Goal: Transaction & Acquisition: Purchase product/service

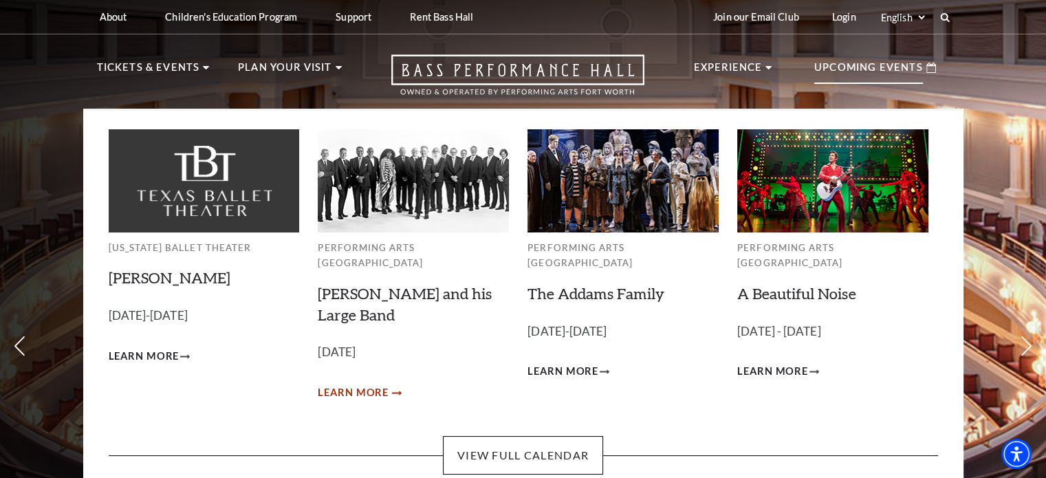
click at [341, 384] on span "Learn More" at bounding box center [353, 392] width 71 height 17
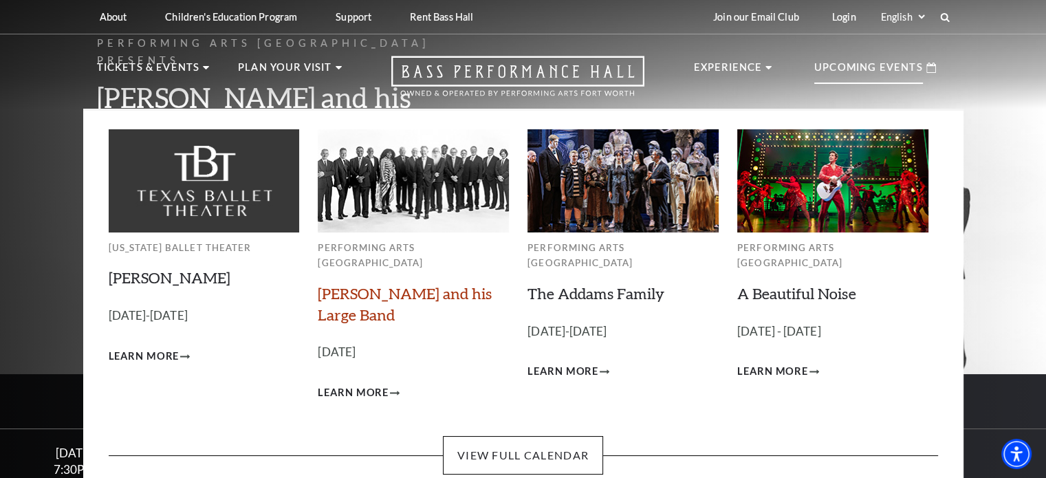
click at [344, 284] on link "[PERSON_NAME] and his Large Band" at bounding box center [405, 304] width 174 height 40
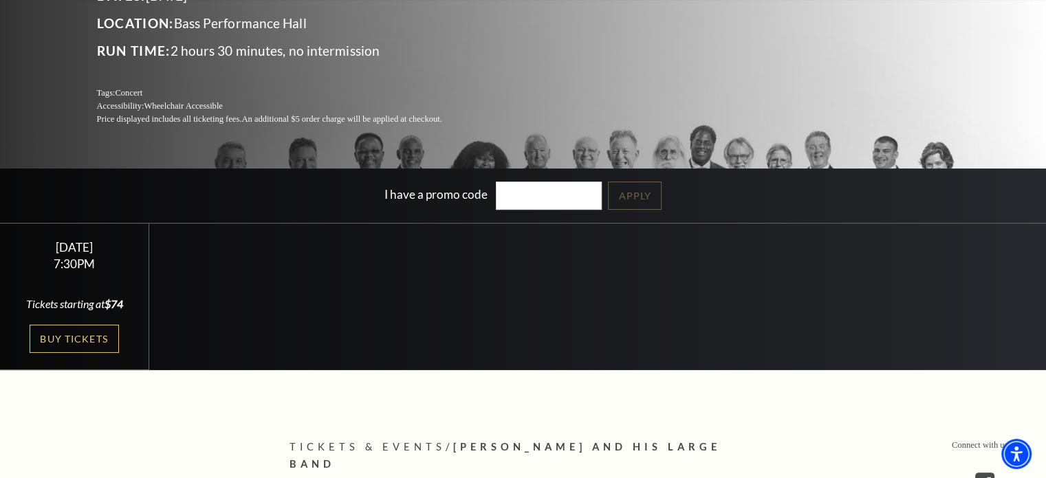
scroll to position [206, 0]
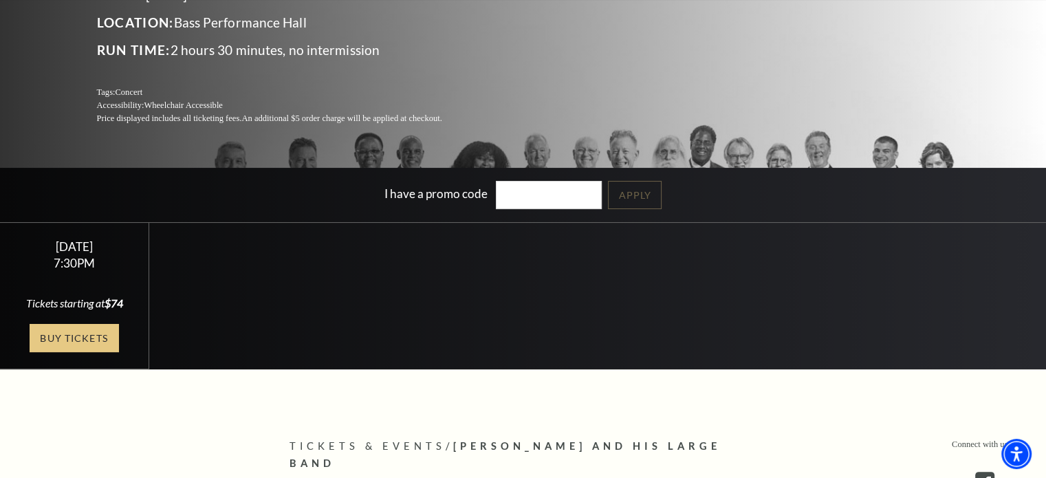
click at [66, 331] on link "Buy Tickets" at bounding box center [74, 338] width 89 height 28
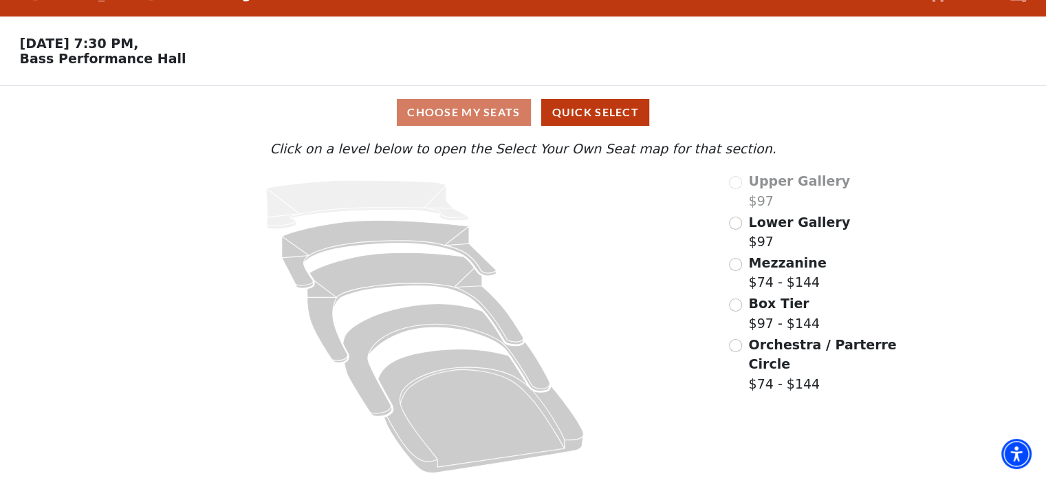
scroll to position [36, 0]
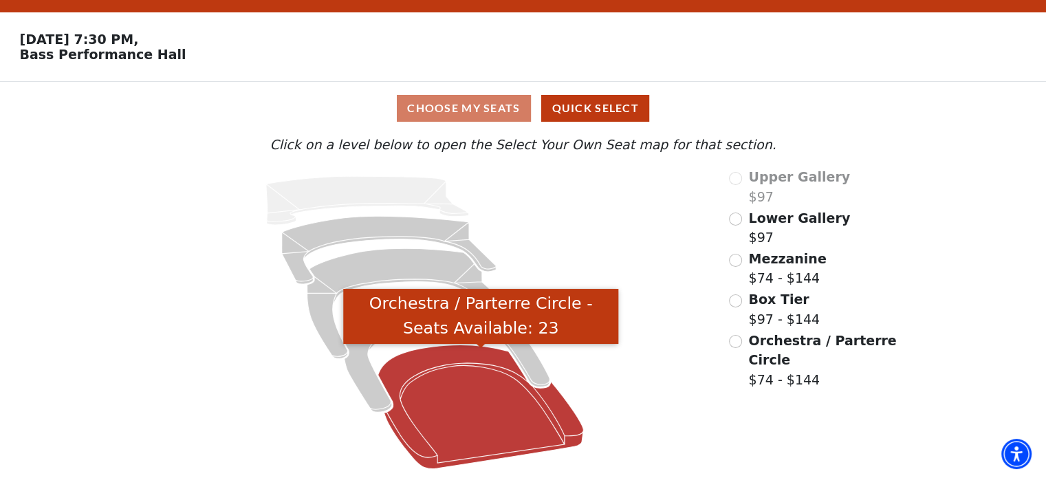
click at [503, 390] on icon "Orchestra / Parterre Circle - Seats Available: 23" at bounding box center [481, 407] width 206 height 124
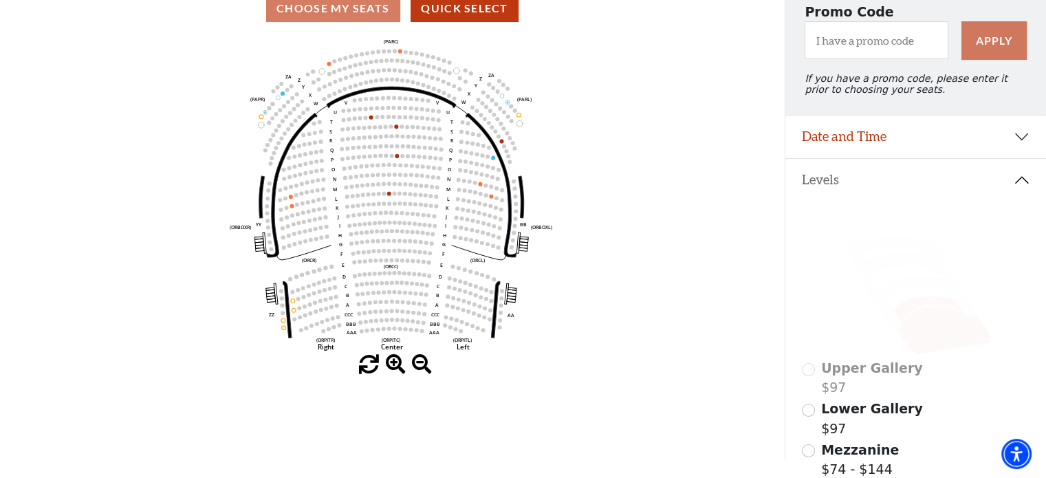
scroll to position [201, 0]
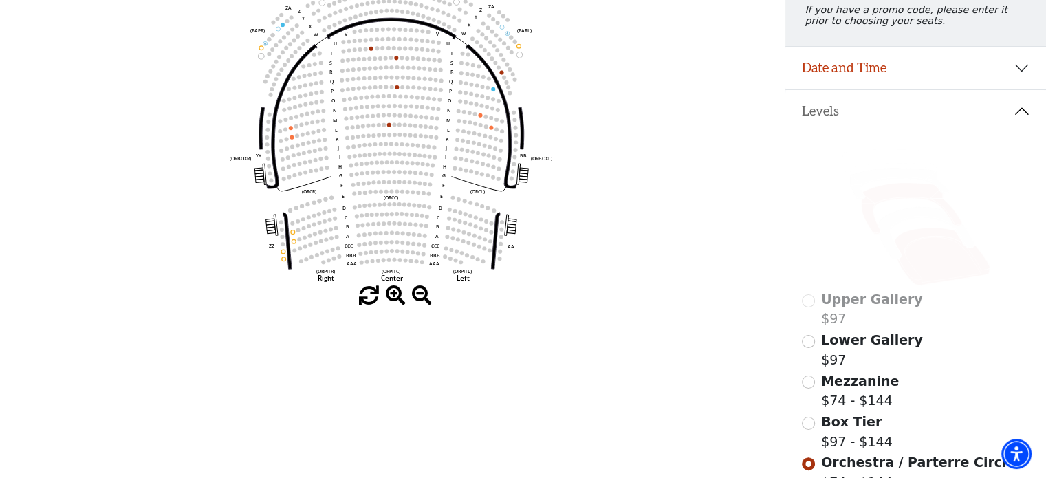
click at [896, 199] on icon at bounding box center [911, 208] width 100 height 51
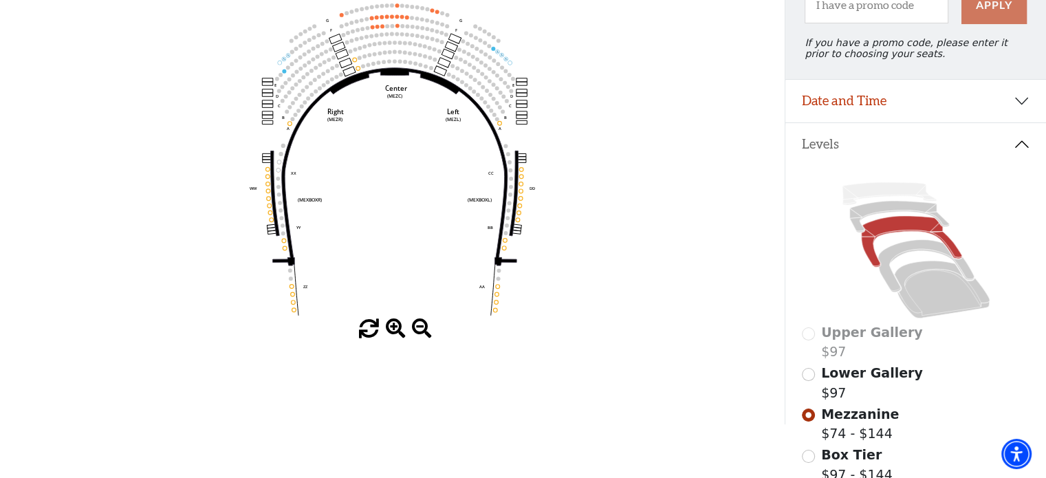
scroll to position [132, 0]
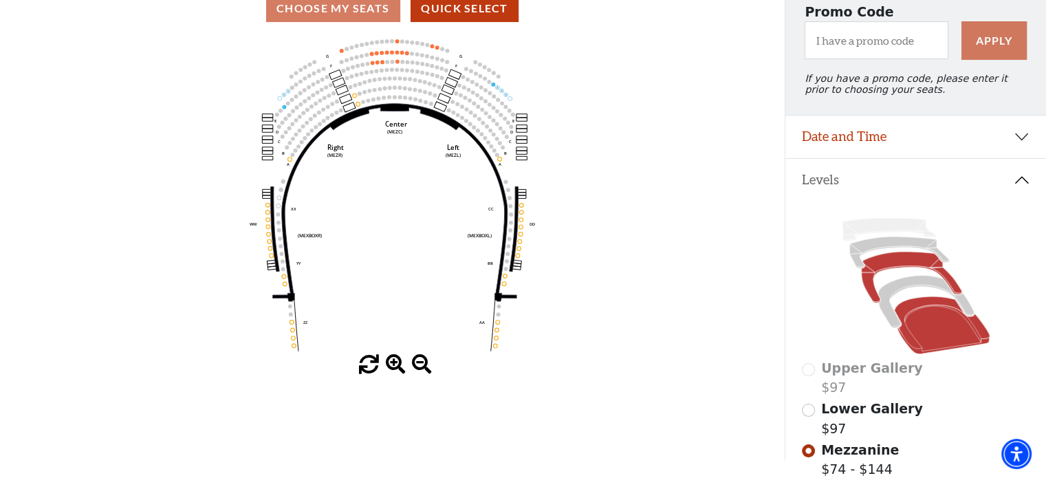
click at [965, 335] on icon at bounding box center [942, 325] width 96 height 58
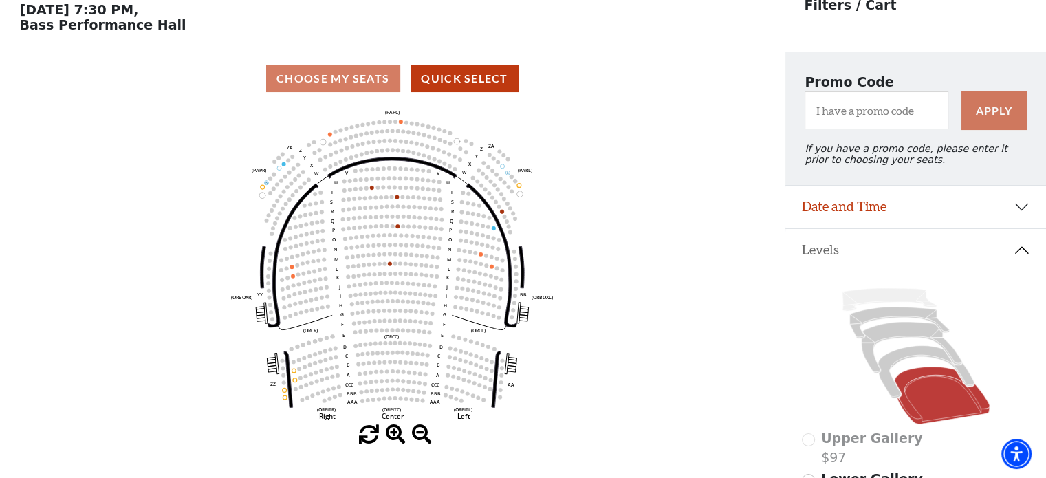
scroll to position [63, 0]
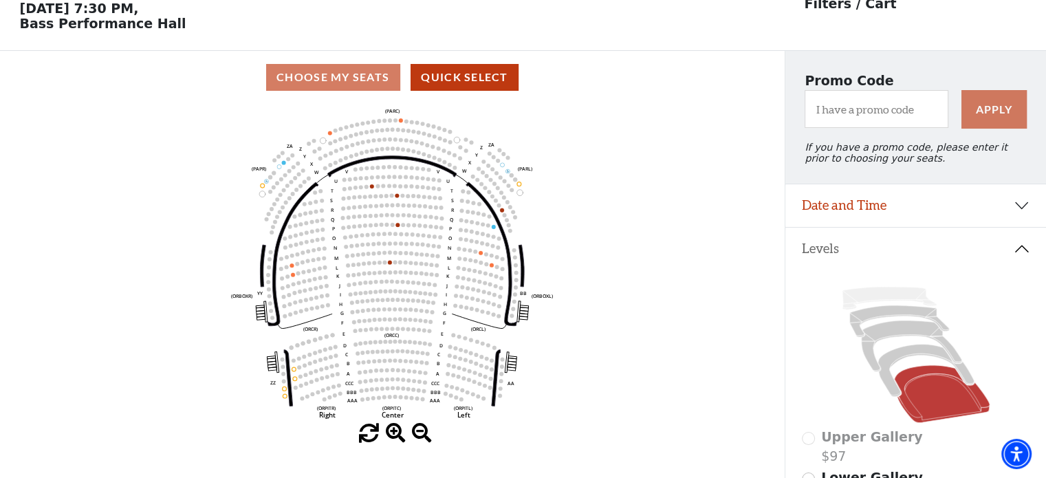
click at [501, 211] on icon "Left (ORPITL) Right (ORPITR) Center (ORPITC) ZZ AA YY BB ZA ZA (ORCL) (ORCR) (O…" at bounding box center [392, 264] width 706 height 320
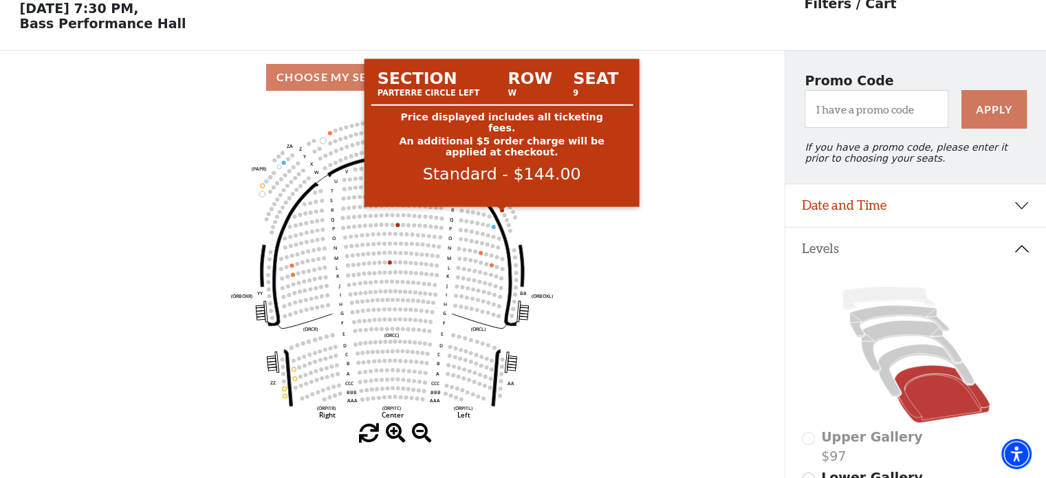
click at [501, 212] on circle at bounding box center [502, 210] width 4 height 4
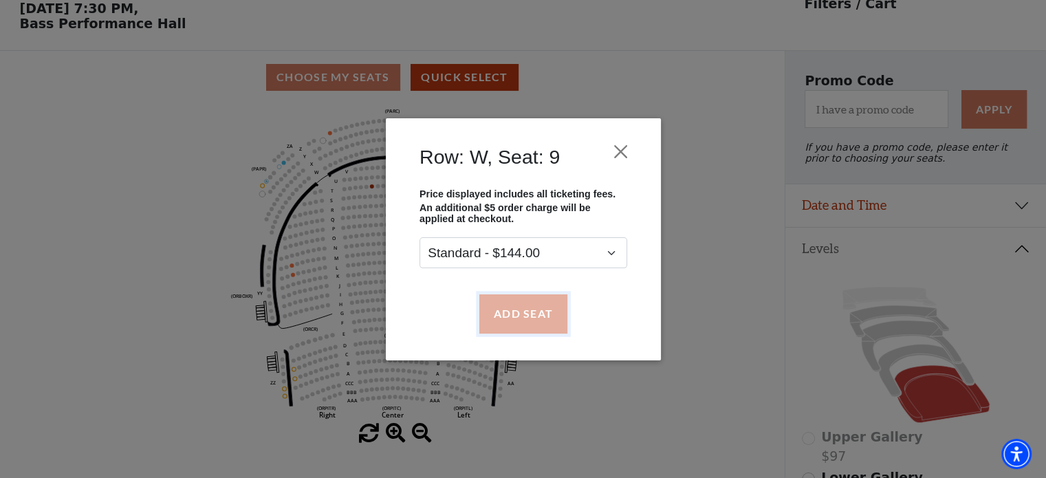
click at [527, 311] on button "Add Seat" at bounding box center [523, 313] width 88 height 39
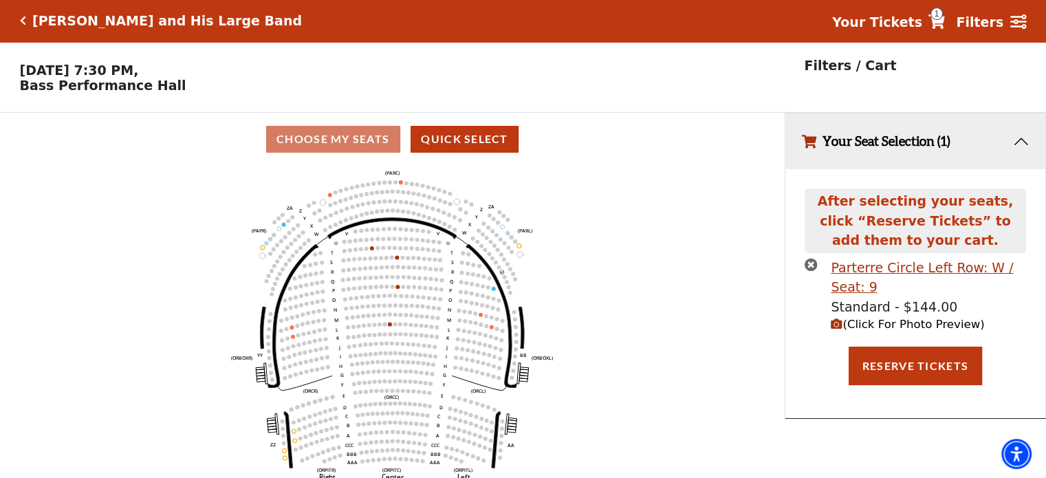
scroll to position [0, 0]
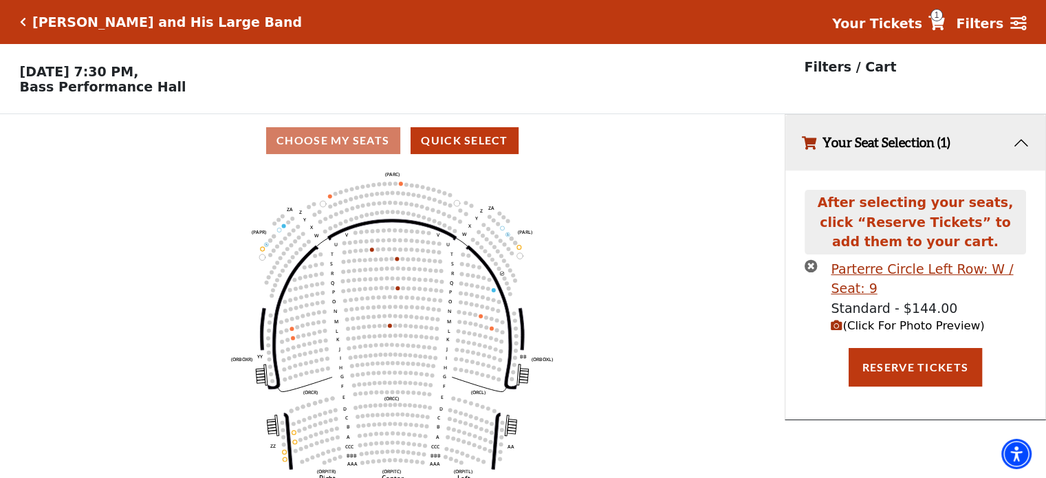
click at [943, 16] on span "1" at bounding box center [936, 15] width 12 height 12
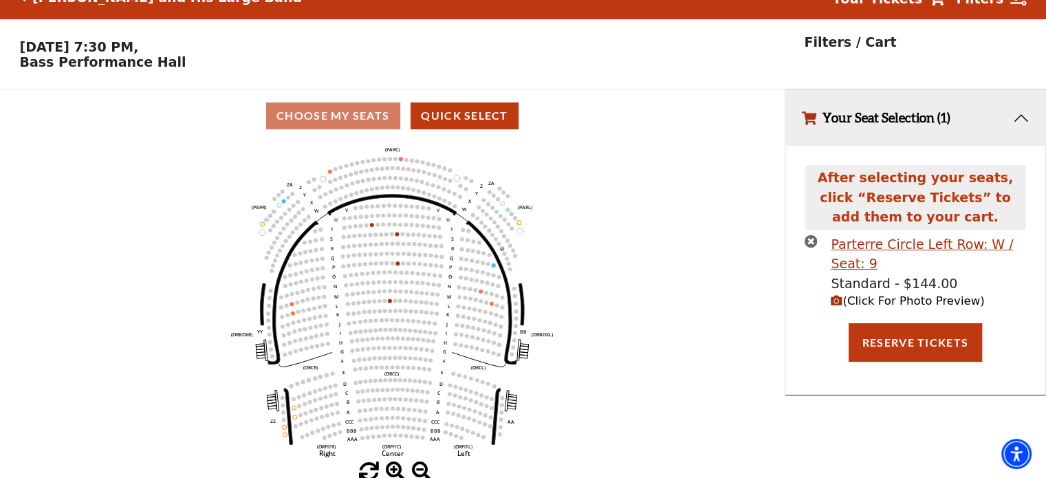
scroll to position [33, 0]
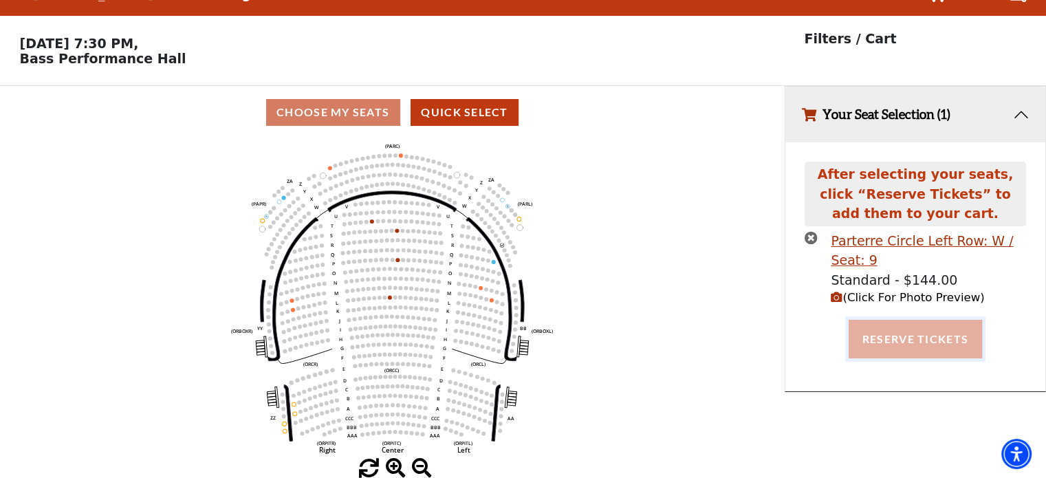
click at [924, 335] on button "Reserve Tickets" at bounding box center [915, 339] width 133 height 39
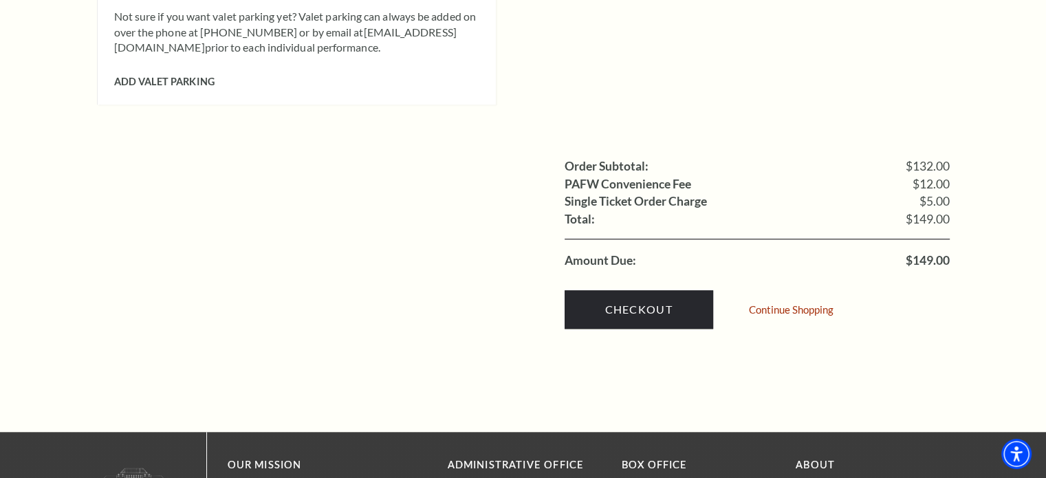
scroll to position [1238, 0]
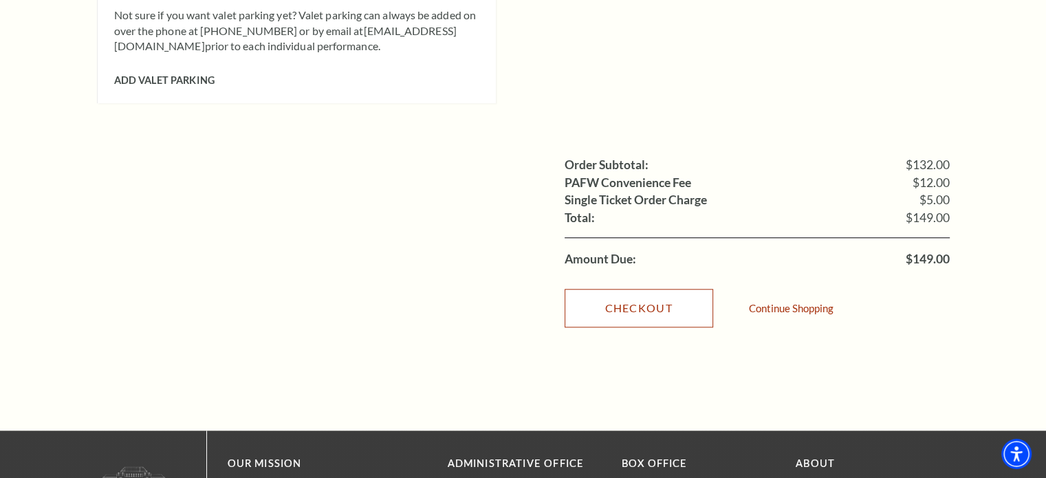
click at [641, 291] on link "Checkout" at bounding box center [639, 308] width 149 height 39
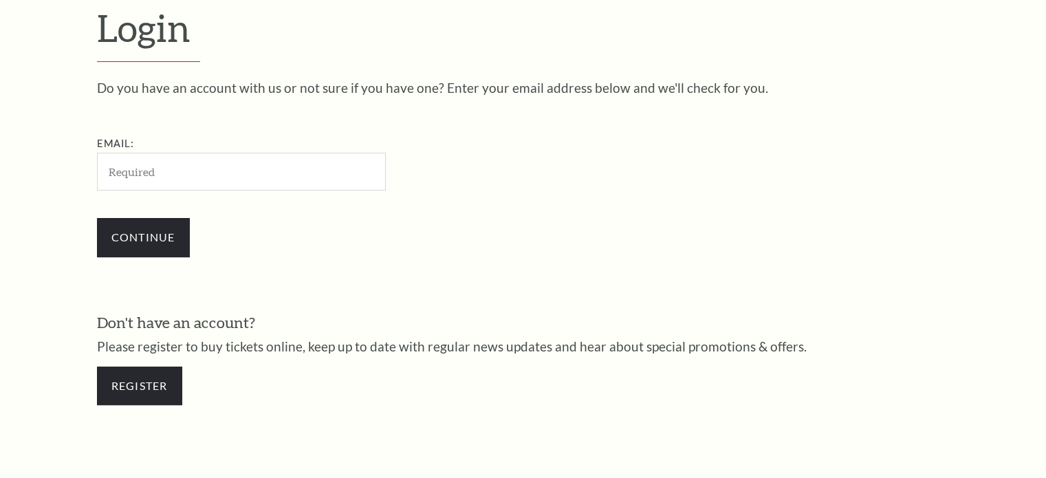
scroll to position [407, 0]
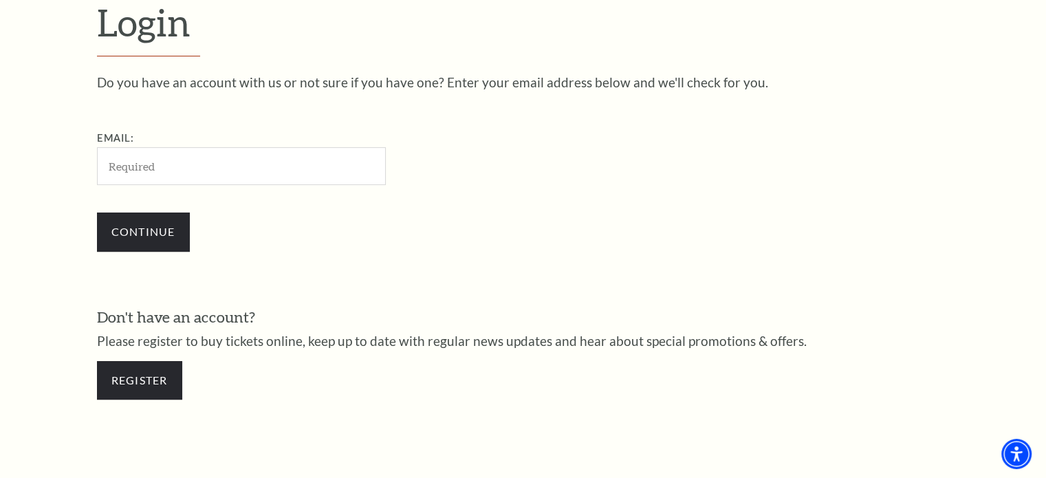
click at [177, 168] on input "Email:" at bounding box center [241, 166] width 289 height 38
type input "[EMAIL_ADDRESS][DOMAIN_NAME]"
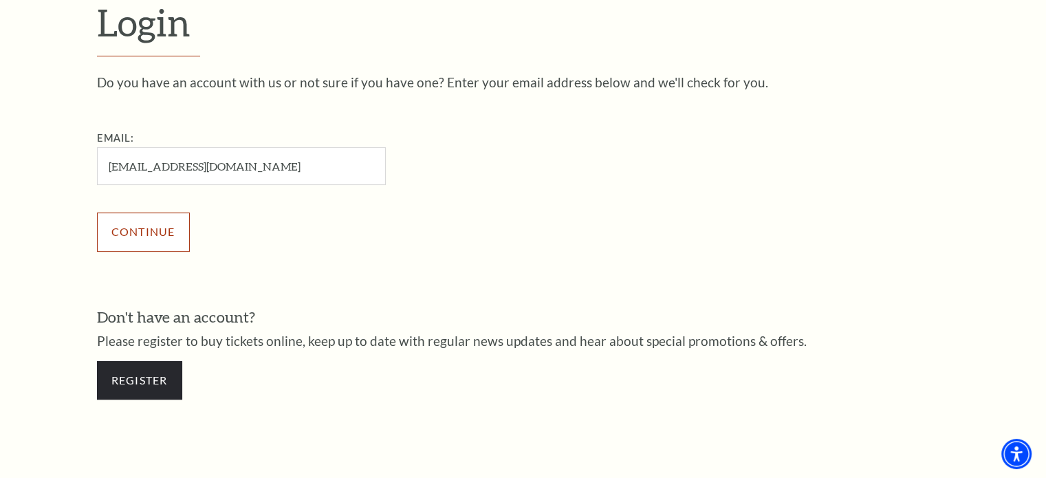
click at [148, 226] on input "Continue" at bounding box center [143, 231] width 93 height 39
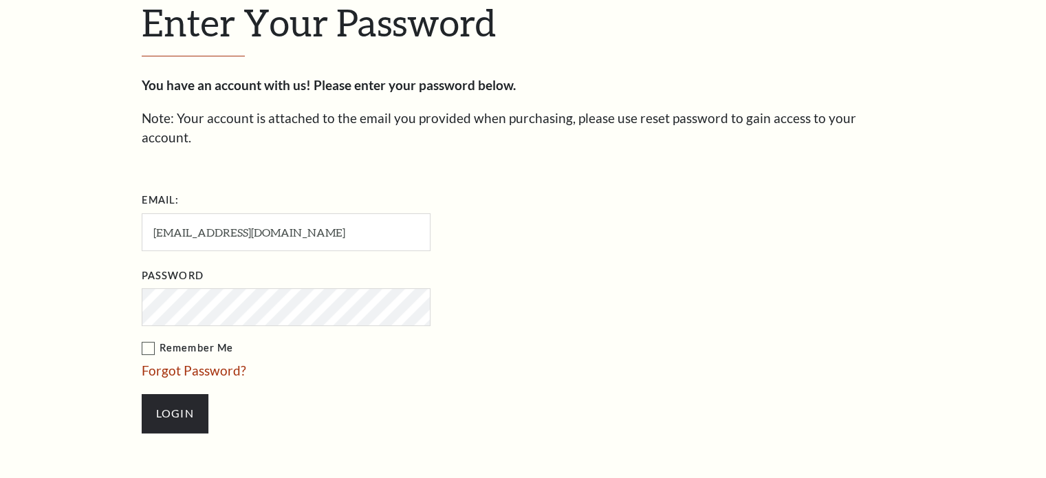
scroll to position [419, 0]
click at [142, 395] on input "Login" at bounding box center [175, 414] width 67 height 39
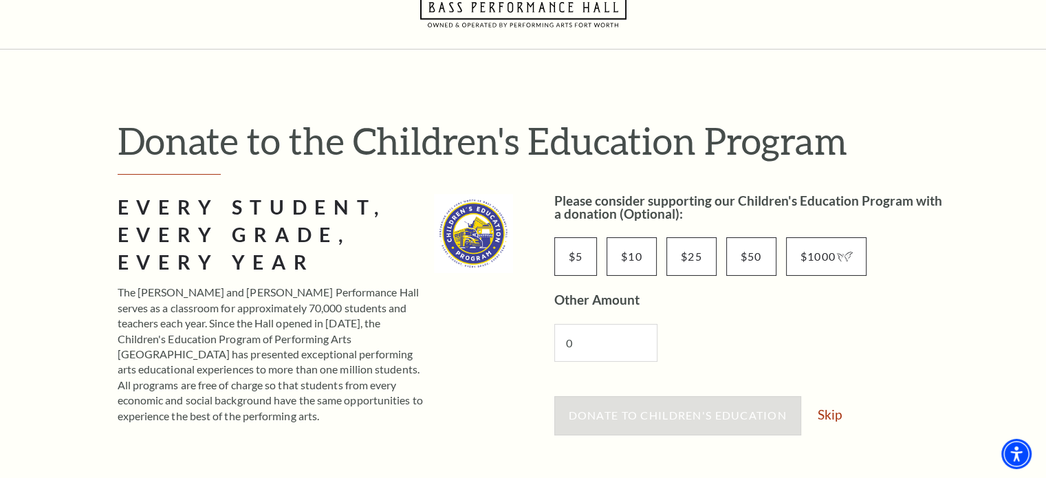
scroll to position [138, 0]
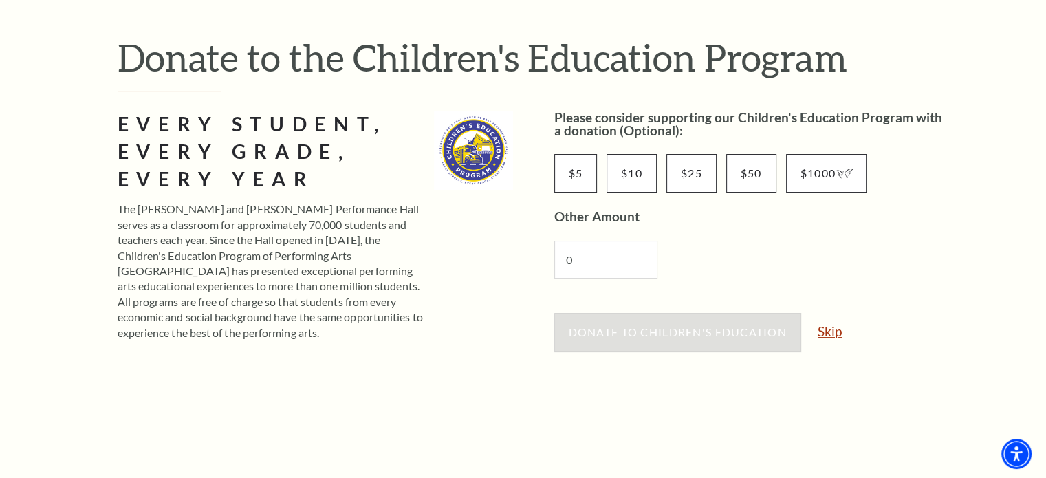
click at [831, 333] on link "Skip" at bounding box center [830, 331] width 24 height 13
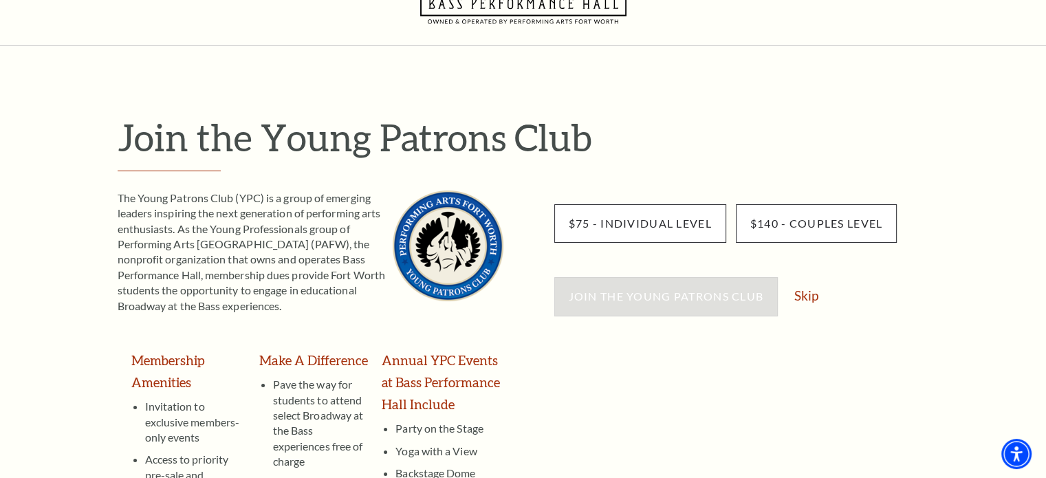
scroll to position [138, 0]
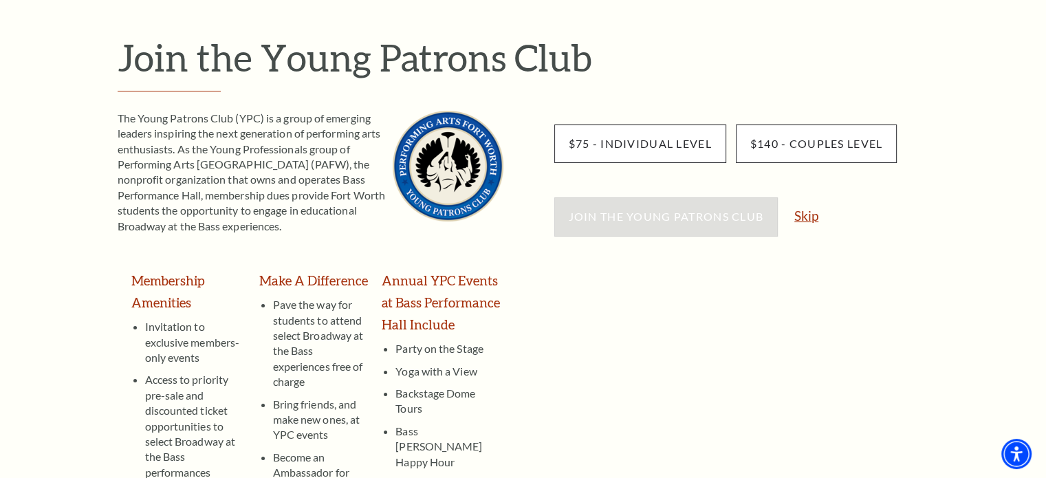
click at [814, 218] on link "Skip" at bounding box center [806, 215] width 24 height 13
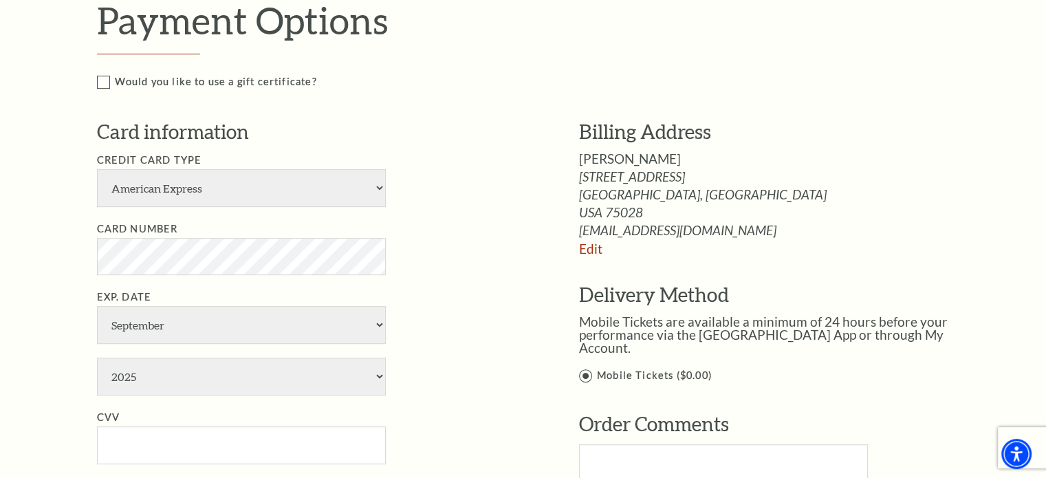
scroll to position [619, 0]
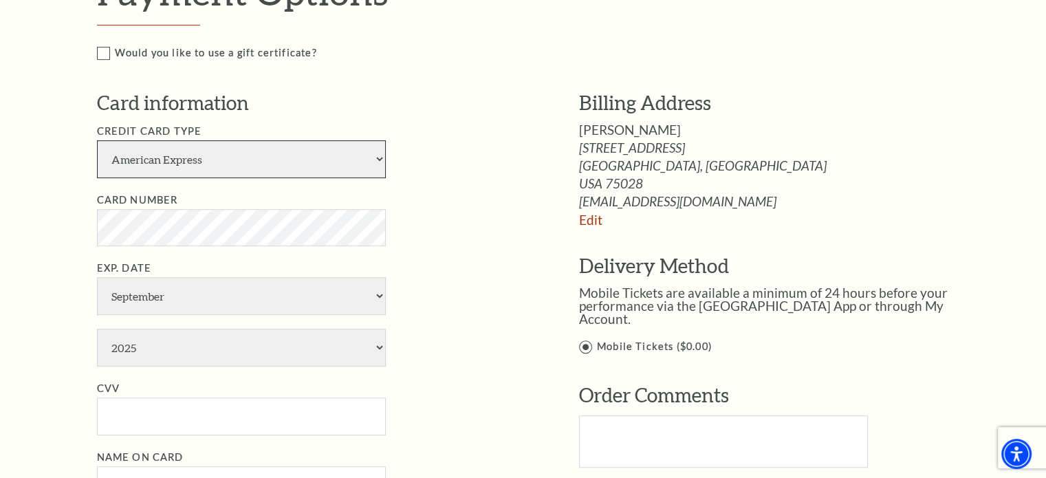
click at [221, 167] on select "American Express Visa Master Card Discover" at bounding box center [241, 159] width 289 height 38
select select "24"
click at [97, 140] on select "American Express Visa Master Card Discover" at bounding box center [241, 159] width 289 height 38
select select "2030"
type input "067"
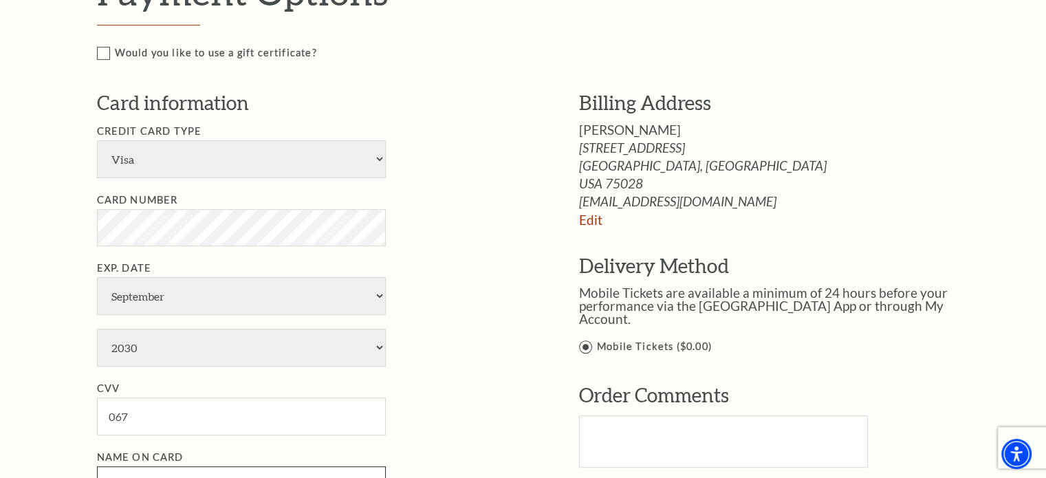
type input "Eric Bergman"
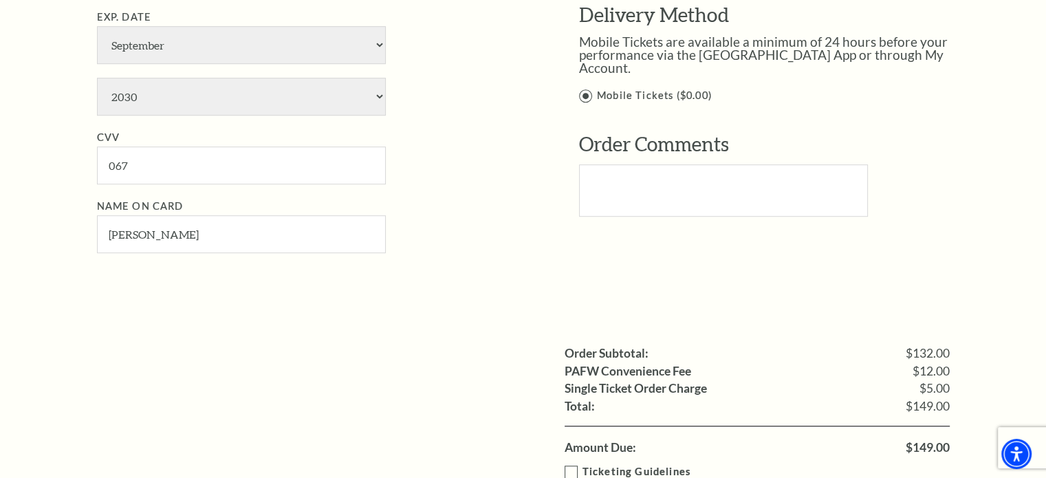
scroll to position [963, 0]
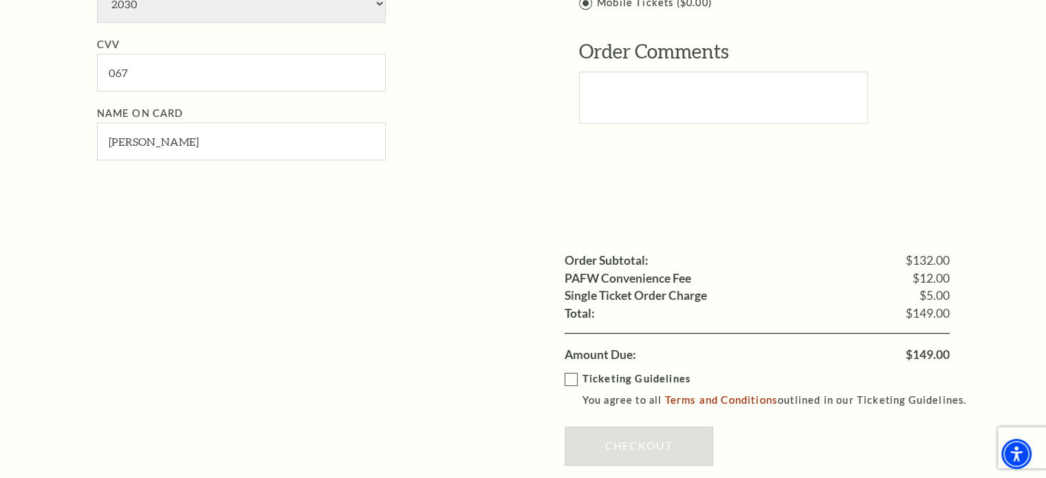
click at [571, 375] on label "Ticketing Guidelines You agree to all Terms and Conditions outlined in our Tick…" at bounding box center [772, 390] width 415 height 38
click at [0, 0] on input "Ticketing Guidelines You agree to all Terms and Conditions outlined in our Tick…" at bounding box center [0, 0] width 0 height 0
click at [641, 447] on link "Checkout" at bounding box center [639, 445] width 149 height 39
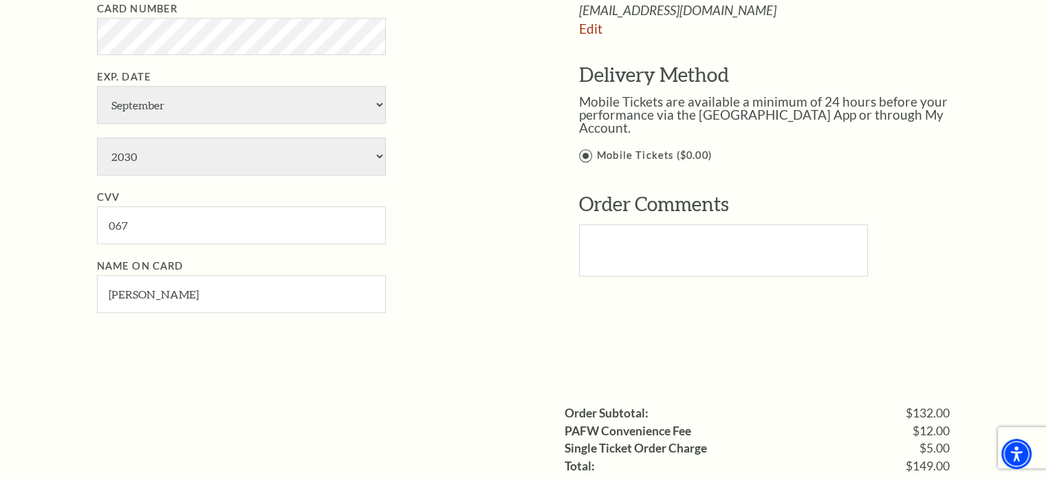
scroll to position [688, 0]
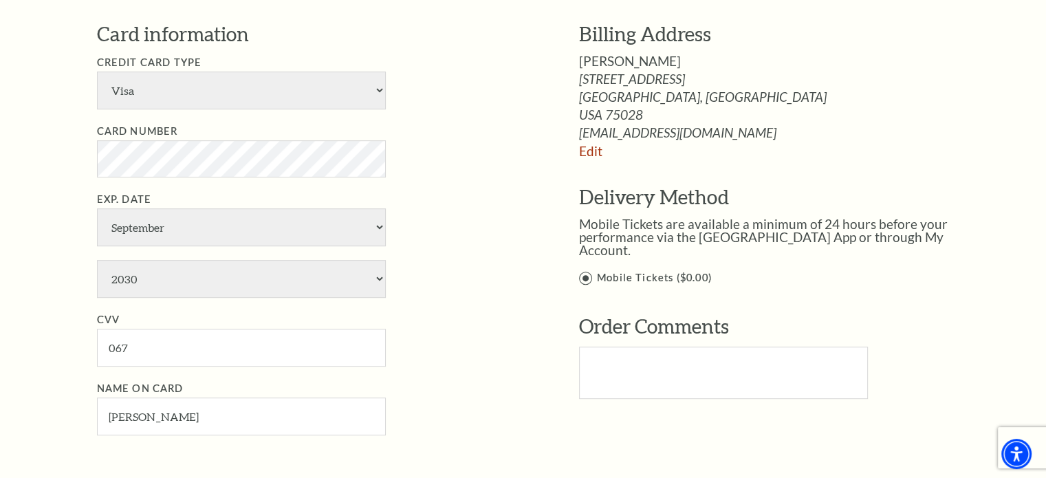
click at [452, 247] on li "Exp. Date January February March April May June July August September October N…" at bounding box center [317, 244] width 441 height 107
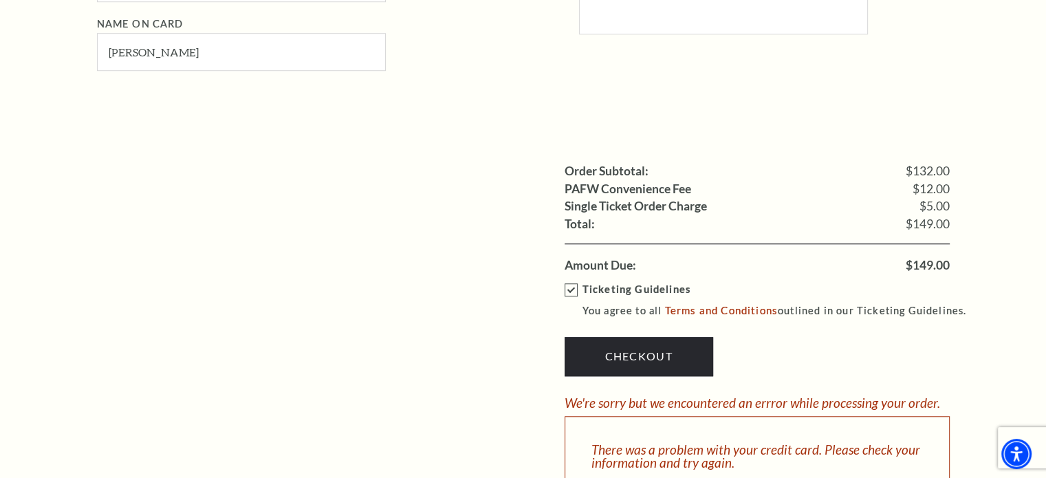
scroll to position [1100, 0]
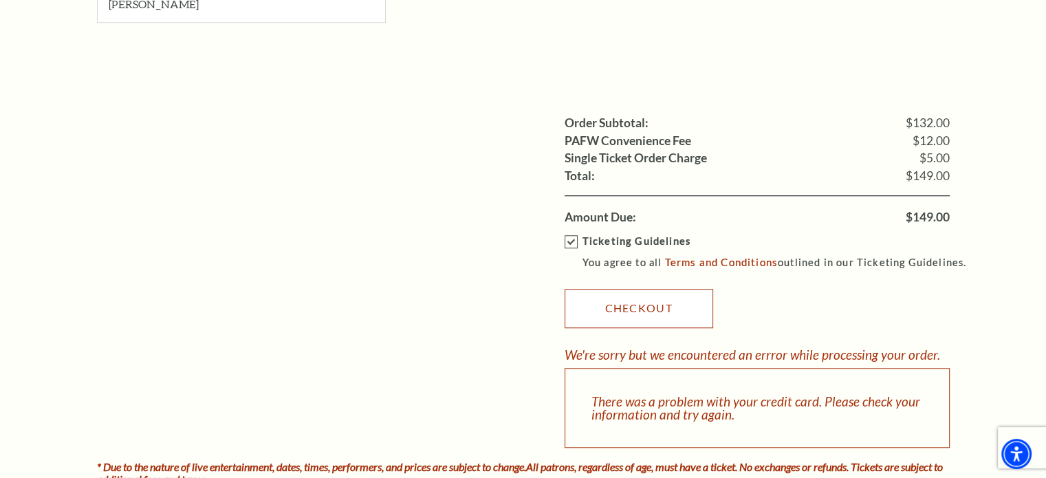
click at [626, 307] on link "Checkout" at bounding box center [639, 308] width 149 height 39
click at [621, 305] on link "Checkout" at bounding box center [639, 308] width 149 height 39
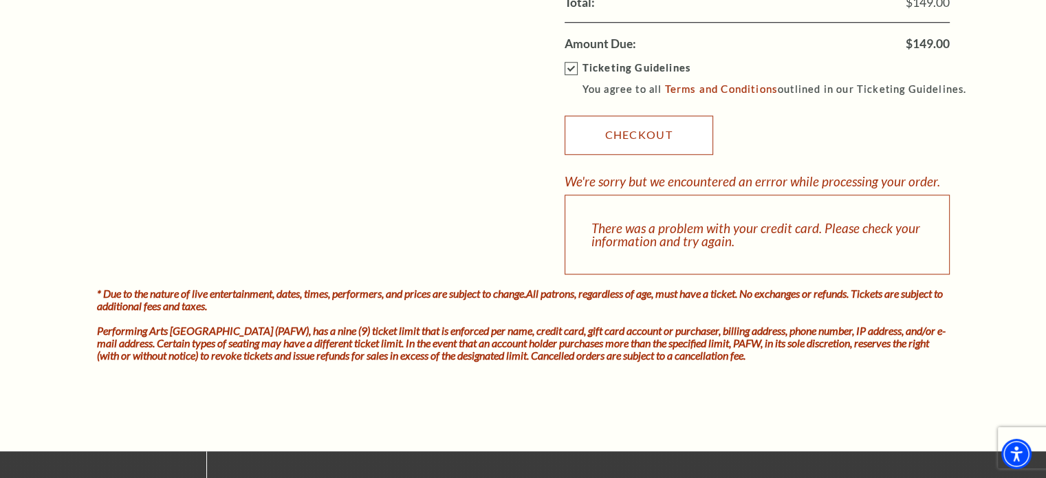
scroll to position [1307, 0]
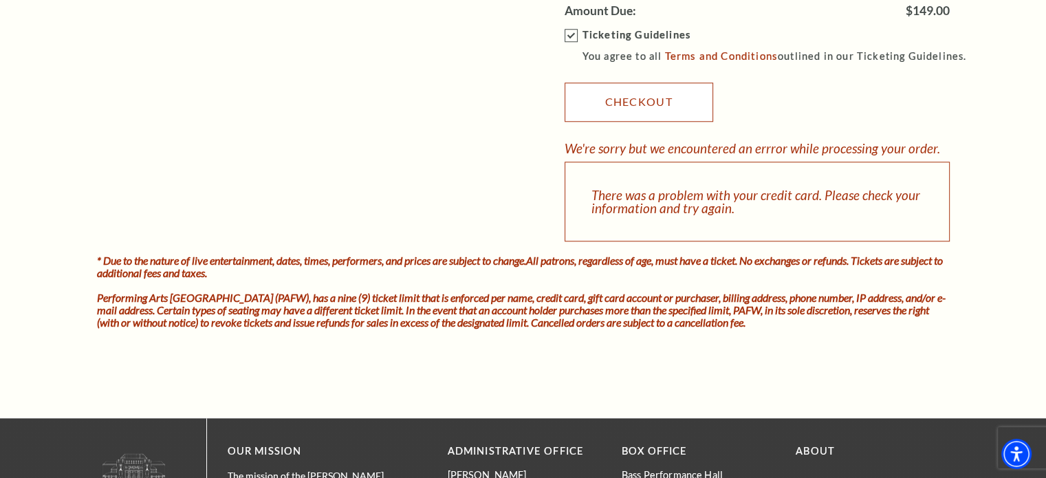
click at [596, 108] on link "Checkout" at bounding box center [639, 102] width 149 height 39
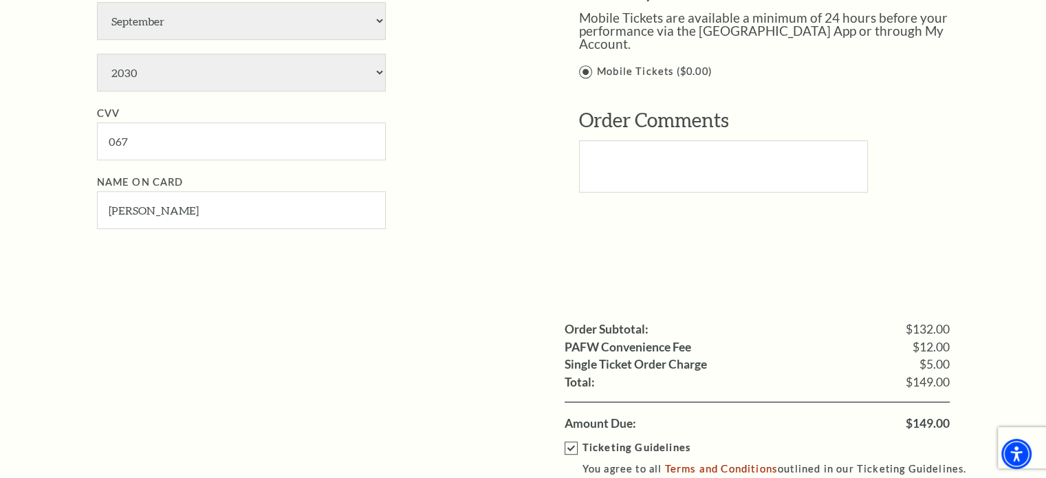
scroll to position [550, 0]
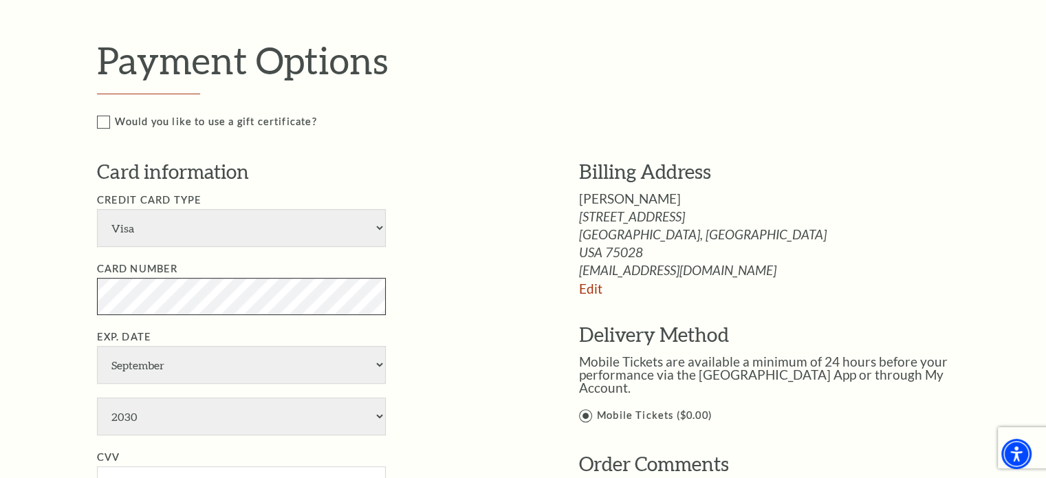
click at [50, 298] on div "Notice × Tickets cannot be removed during a Ticket Exchange. Choose Start Over …" at bounding box center [523, 364] width 1046 height 1621
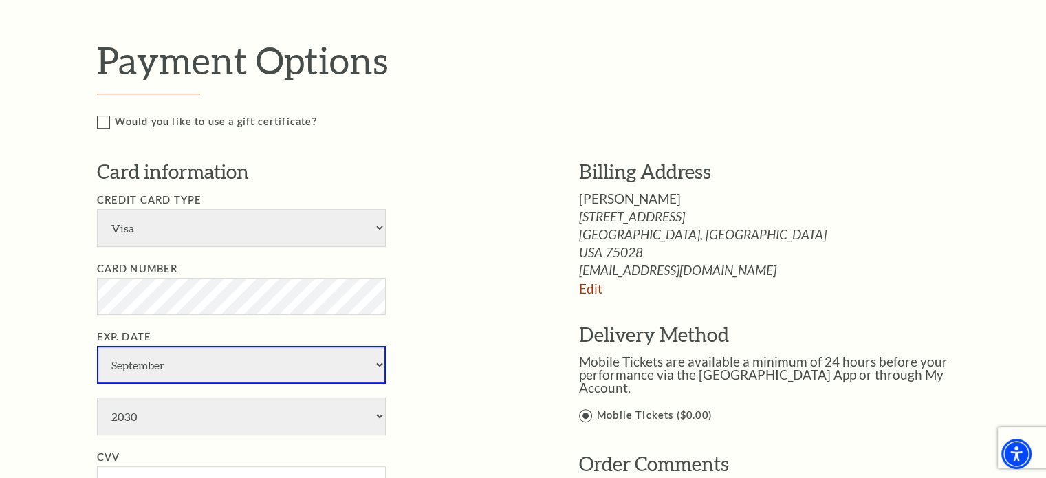
click at [193, 365] on select "January February March April May June July August September October November De…" at bounding box center [241, 365] width 289 height 38
click at [97, 346] on select "January February March April May June July August September October November De…" at bounding box center [241, 365] width 289 height 38
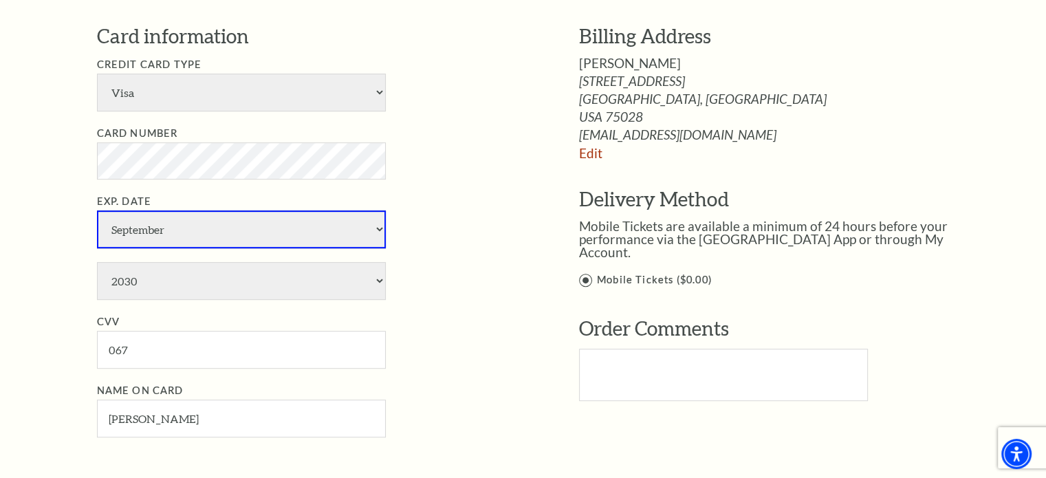
scroll to position [688, 0]
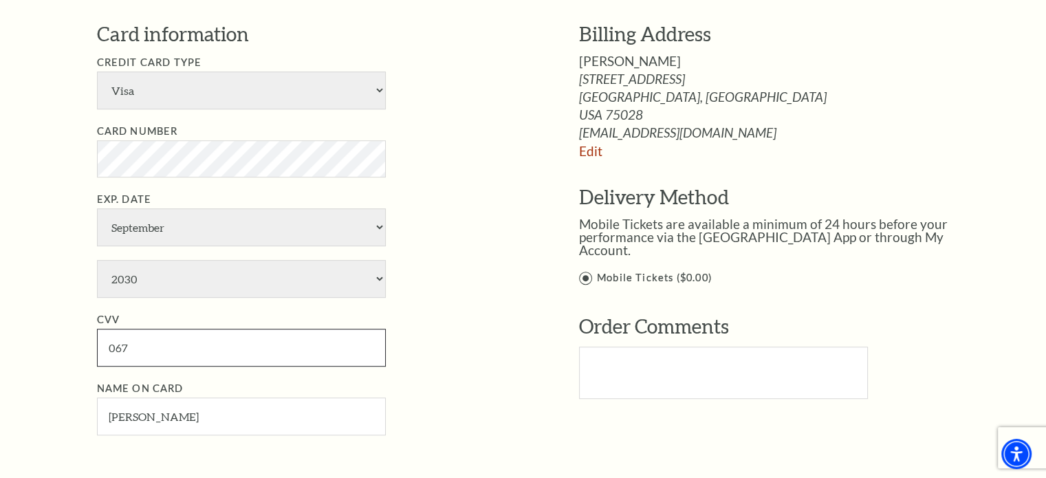
drag, startPoint x: 168, startPoint y: 336, endPoint x: 67, endPoint y: 349, distance: 101.9
click at [67, 349] on div "Notice × Tickets cannot be removed during a Ticket Exchange. Choose Start Over …" at bounding box center [523, 226] width 1046 height 1621
type input "835"
click at [484, 393] on li "Name on Card Eric Bergman" at bounding box center [317, 407] width 441 height 55
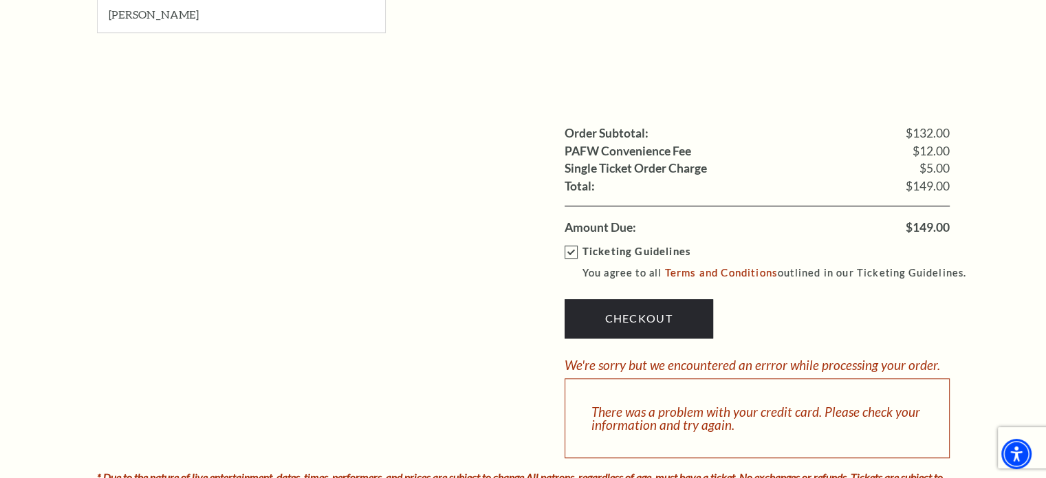
scroll to position [1100, 0]
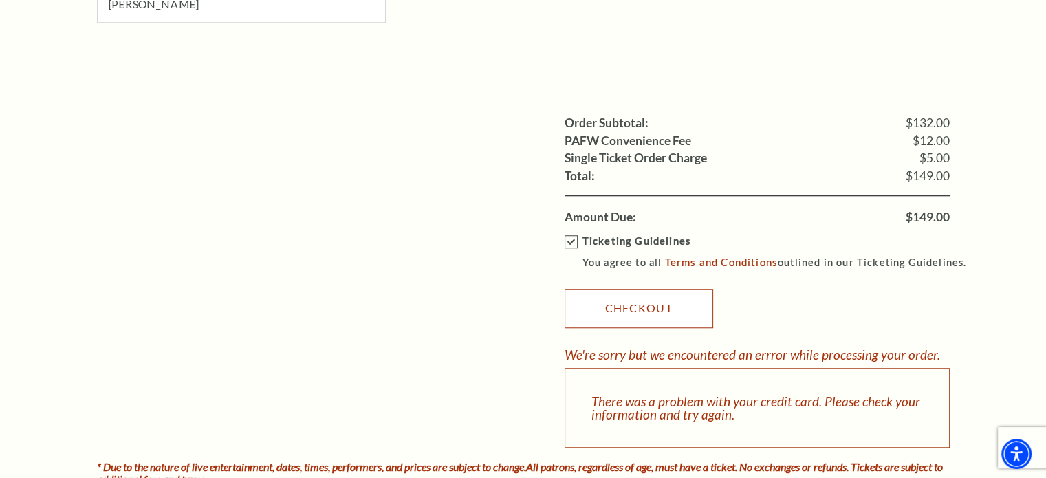
click at [613, 305] on link "Checkout" at bounding box center [639, 308] width 149 height 39
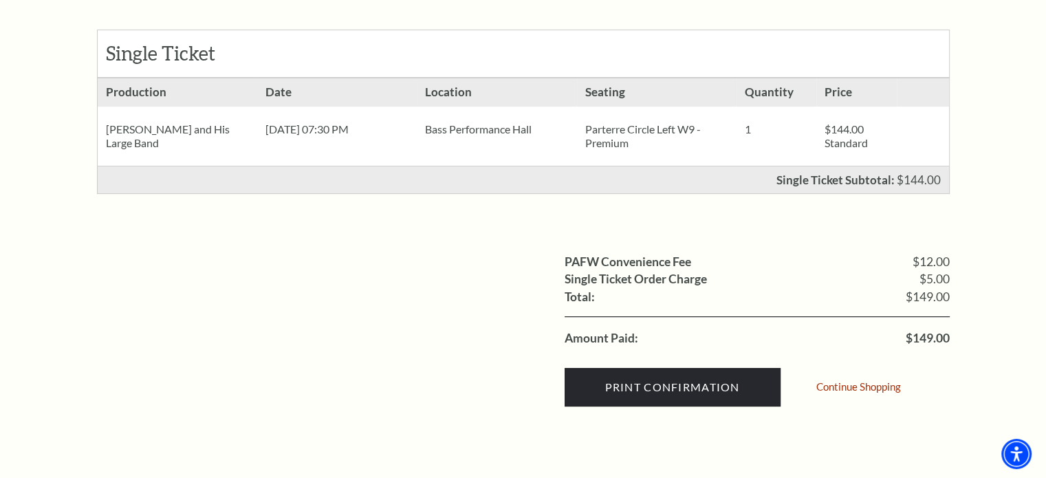
scroll to position [275, 0]
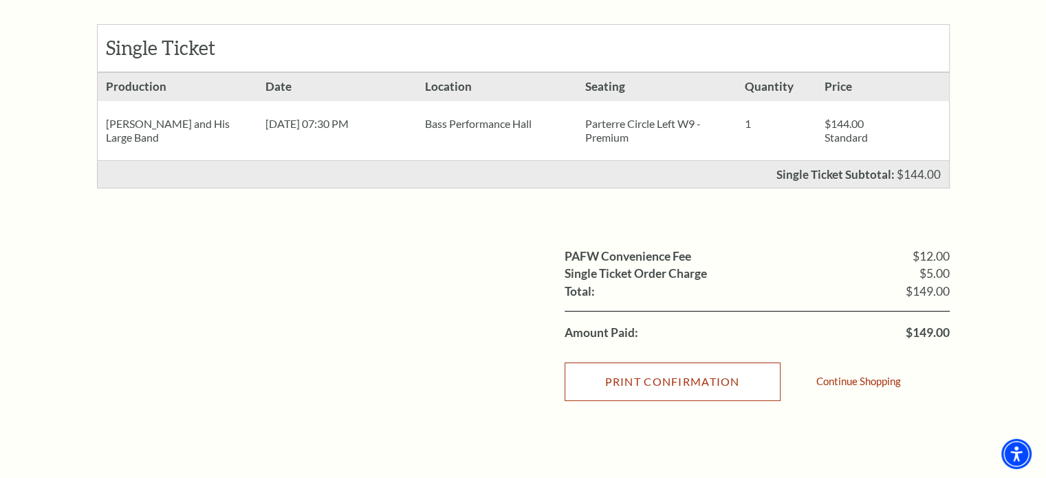
click at [666, 375] on input "Print Confirmation" at bounding box center [673, 381] width 216 height 39
